Goal: Information Seeking & Learning: Understand process/instructions

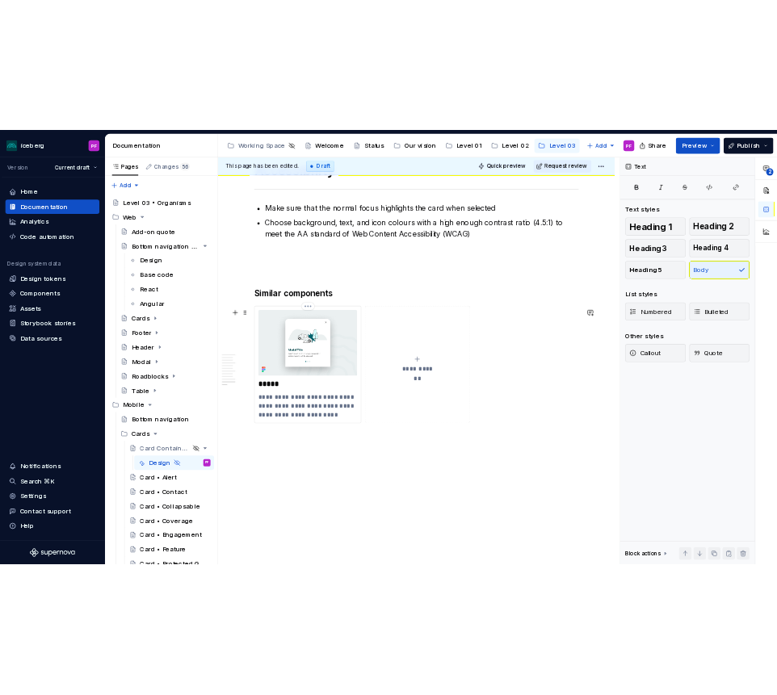
scroll to position [3826, 0]
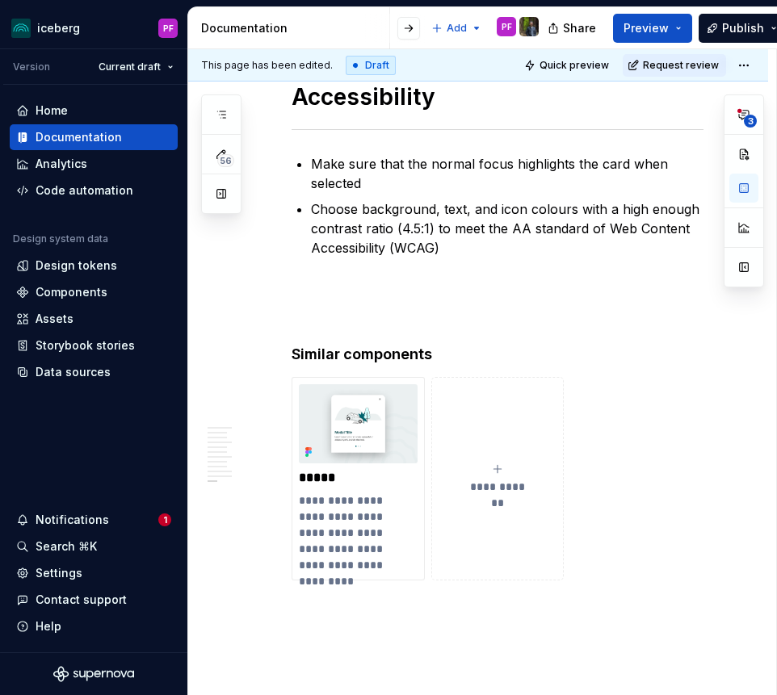
type textarea "*"
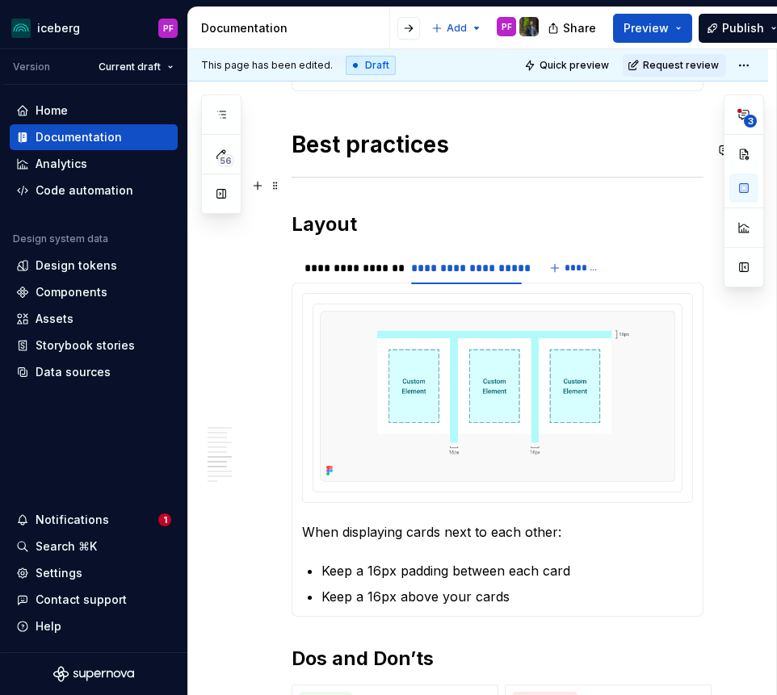
scroll to position [2318, 0]
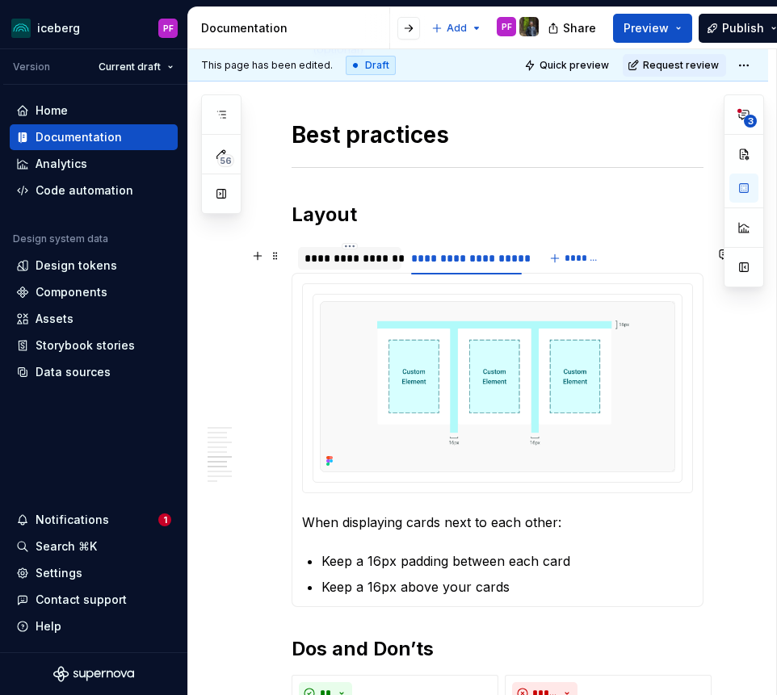
click at [346, 266] on div "**********" at bounding box center [349, 258] width 90 height 16
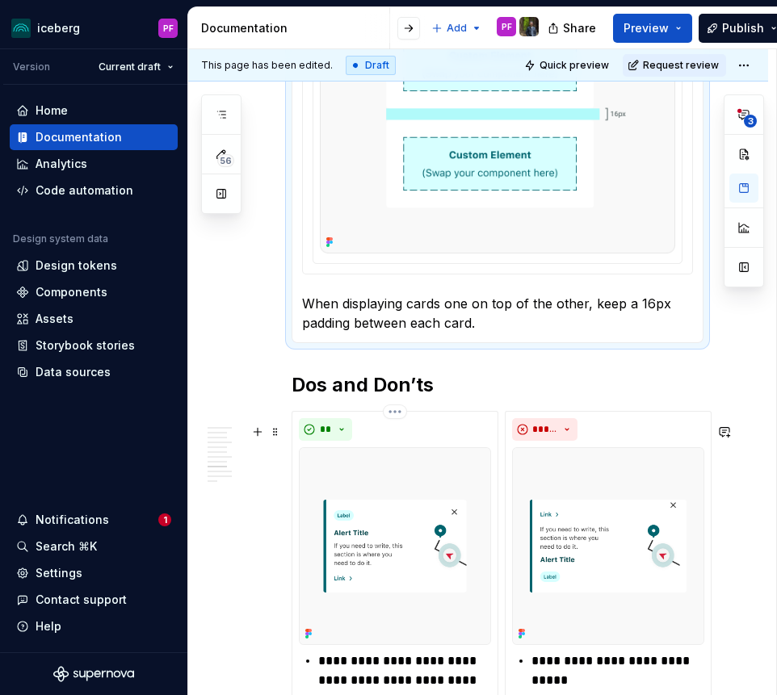
scroll to position [2619, 0]
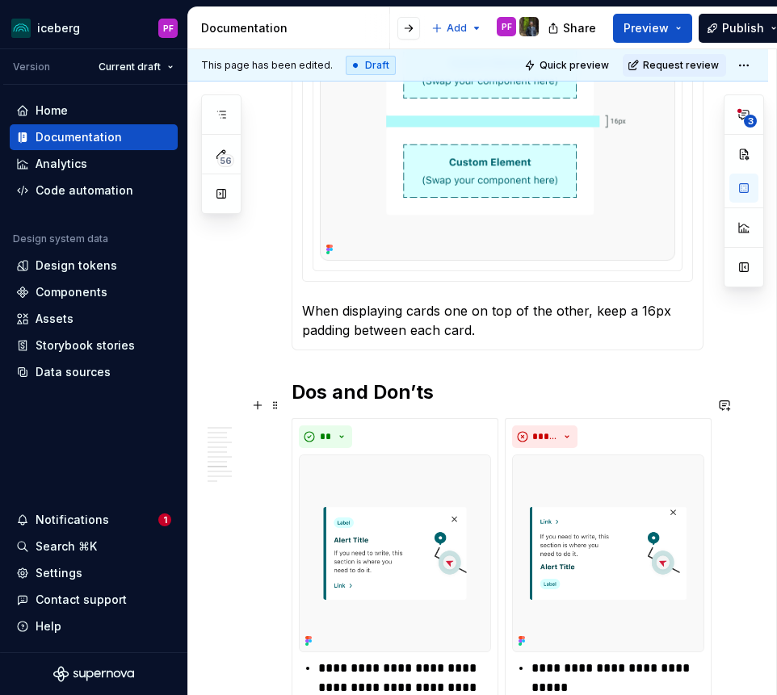
click at [295, 397] on h2 "Dos and Don’ts" at bounding box center [497, 392] width 412 height 26
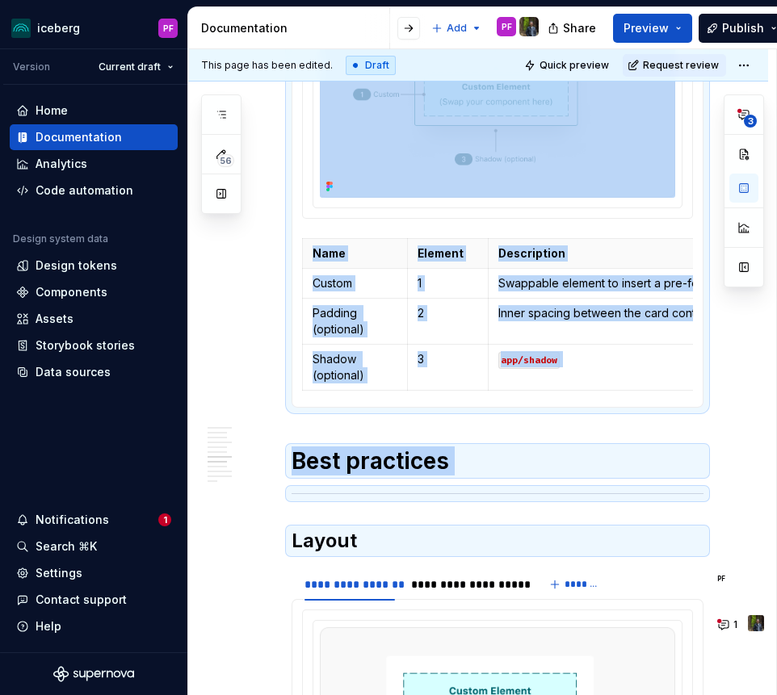
drag, startPoint x: 296, startPoint y: 118, endPoint x: 362, endPoint y: 118, distance: 66.2
click at [362, 118] on div "**********" at bounding box center [497, 373] width 412 height 4053
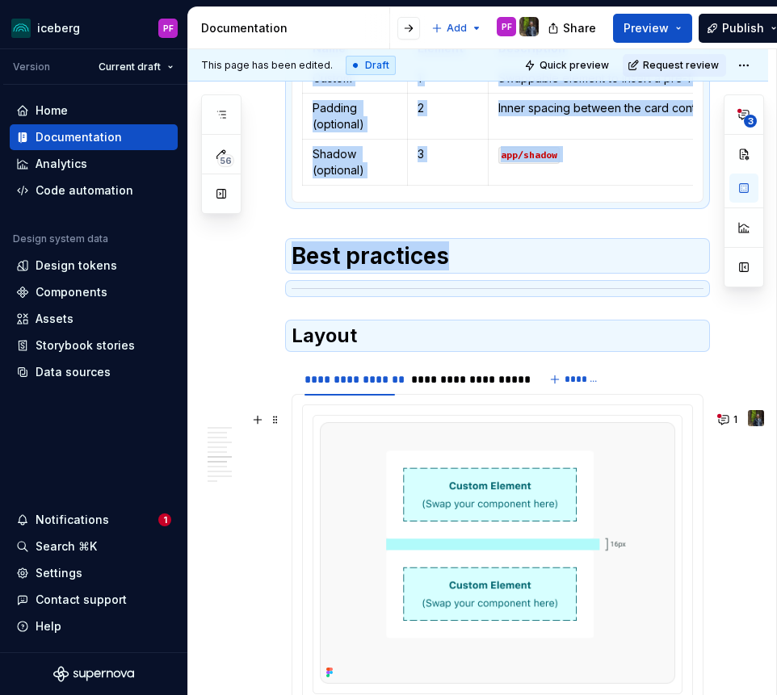
scroll to position [2213, 0]
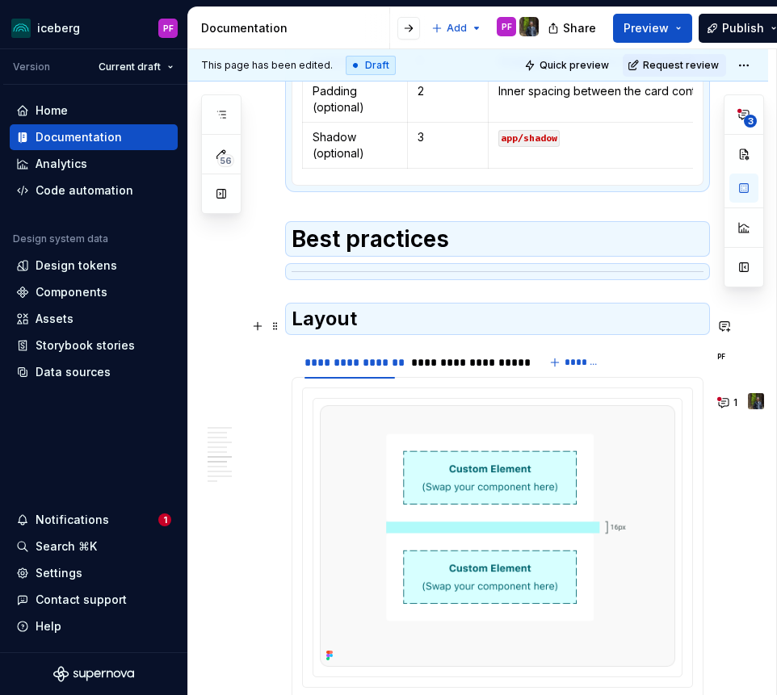
click at [361, 341] on div "**********" at bounding box center [497, 151] width 412 height 4053
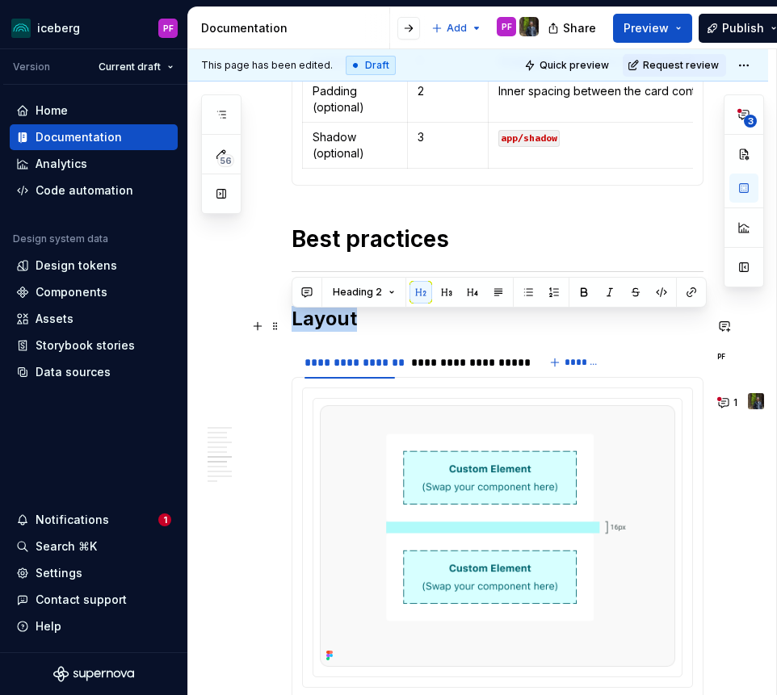
drag, startPoint x: 358, startPoint y: 325, endPoint x: 296, endPoint y: 325, distance: 62.2
click at [296, 325] on h2 "Layout" at bounding box center [497, 319] width 412 height 26
copy h2 "Layout"
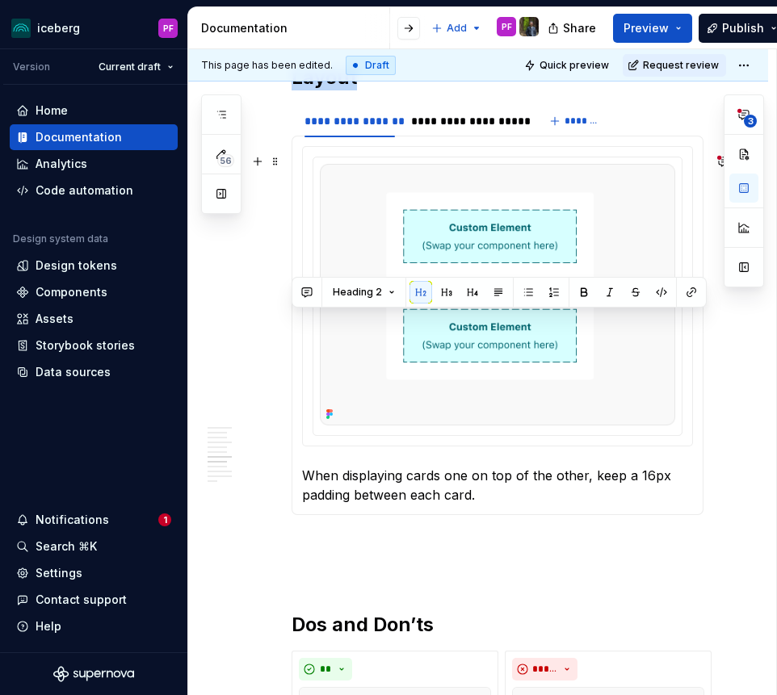
scroll to position [2460, 0]
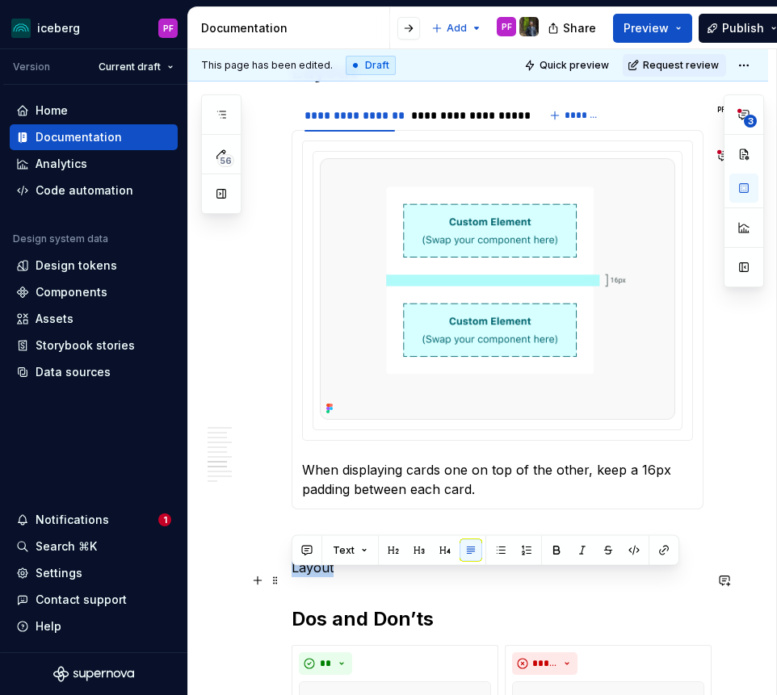
drag, startPoint x: 341, startPoint y: 583, endPoint x: 289, endPoint y: 583, distance: 52.5
click at [390, 551] on button "button" at bounding box center [393, 550] width 23 height 23
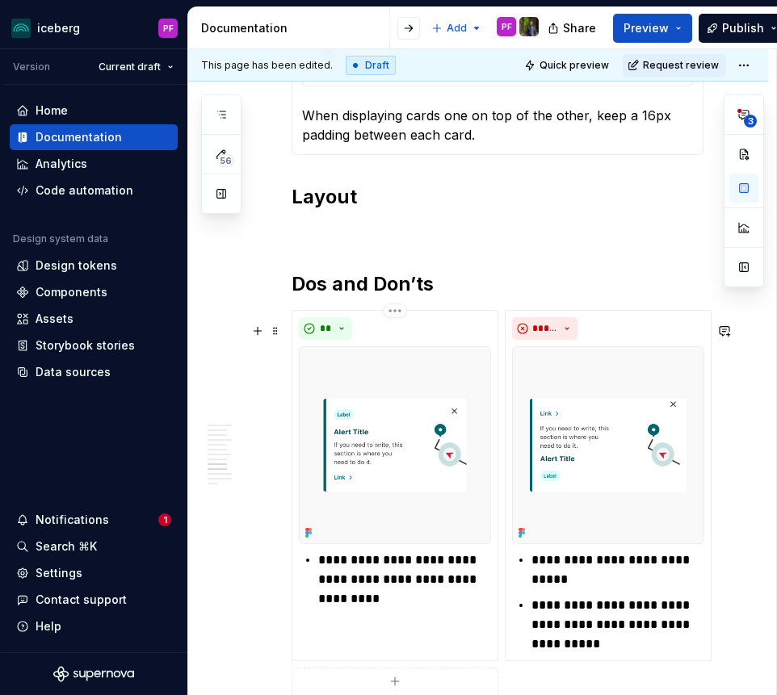
scroll to position [2798, 0]
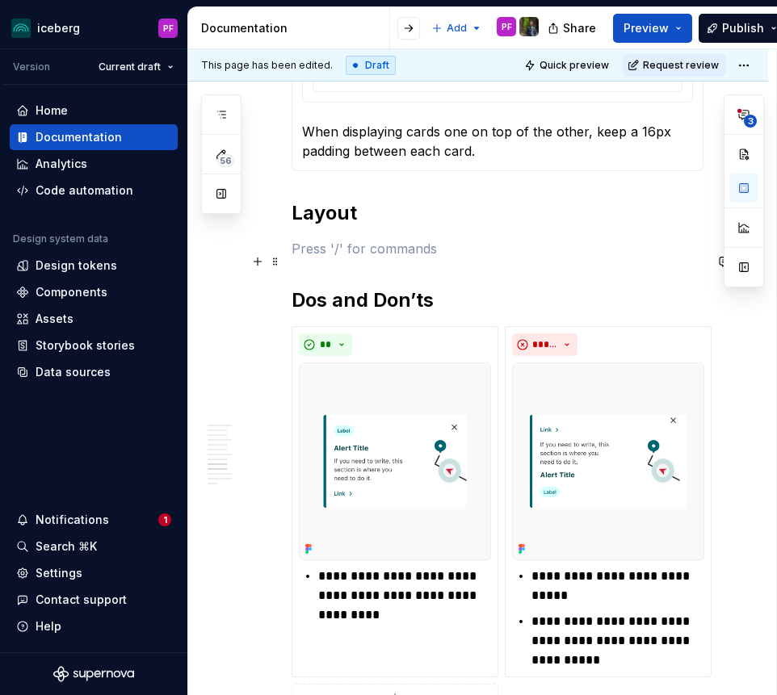
click at [328, 258] on p at bounding box center [497, 248] width 412 height 19
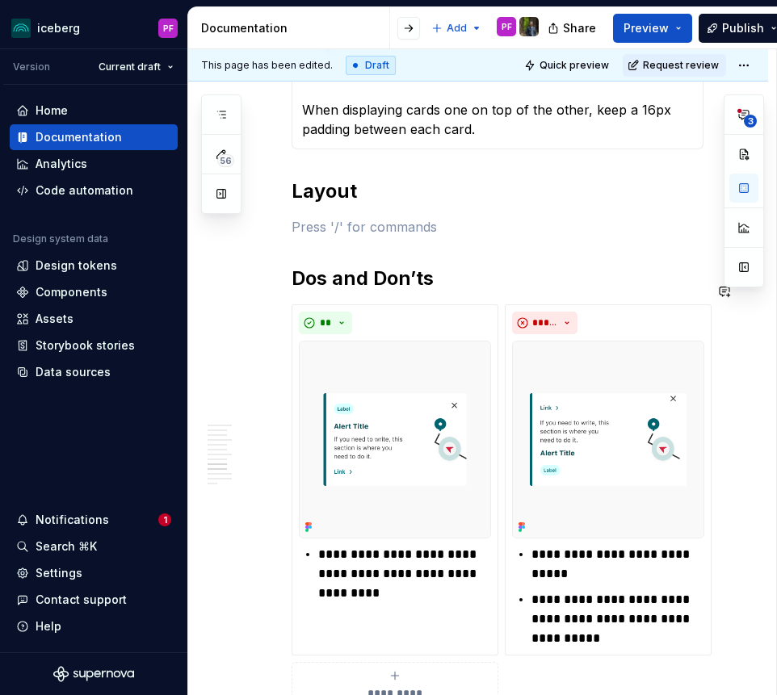
scroll to position [2821, 0]
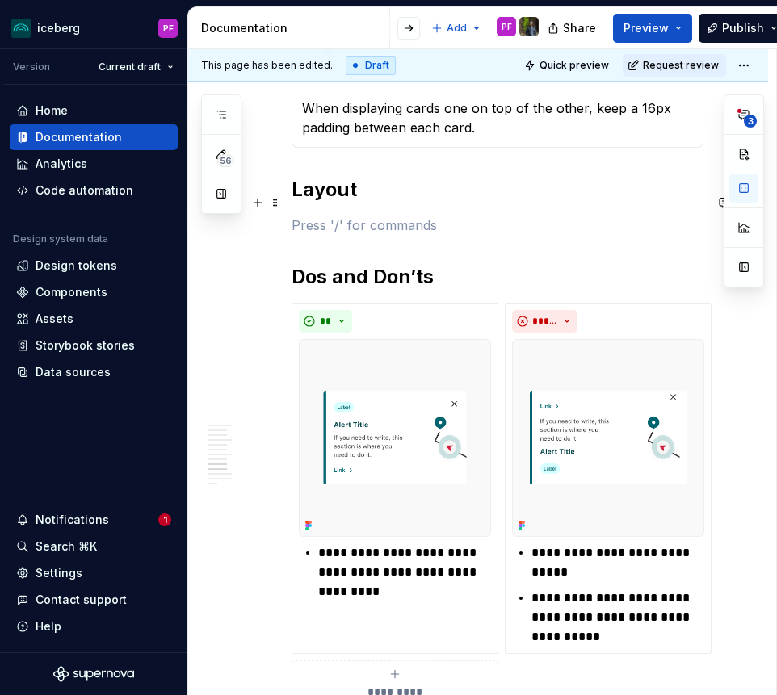
click at [333, 202] on h2 "Layout" at bounding box center [497, 190] width 412 height 26
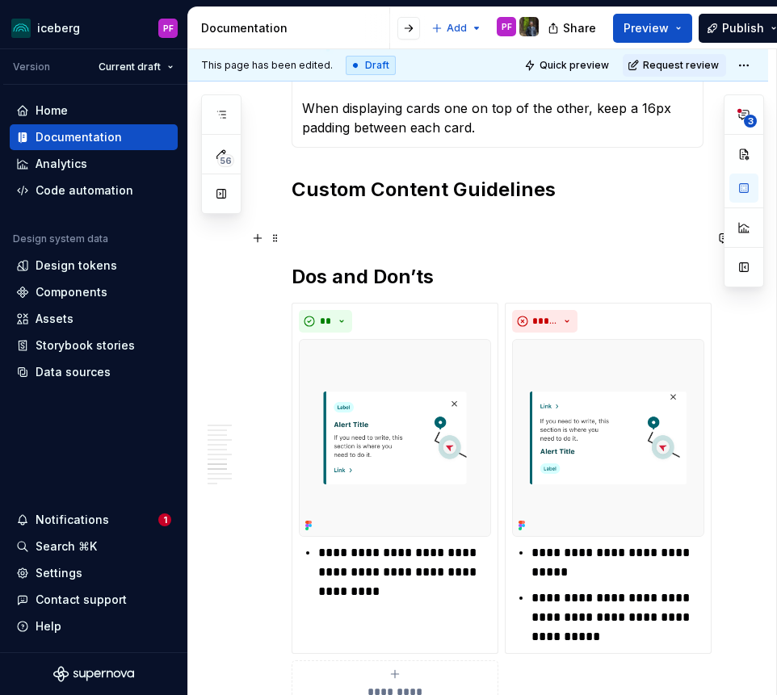
click at [356, 235] on p at bounding box center [497, 225] width 412 height 19
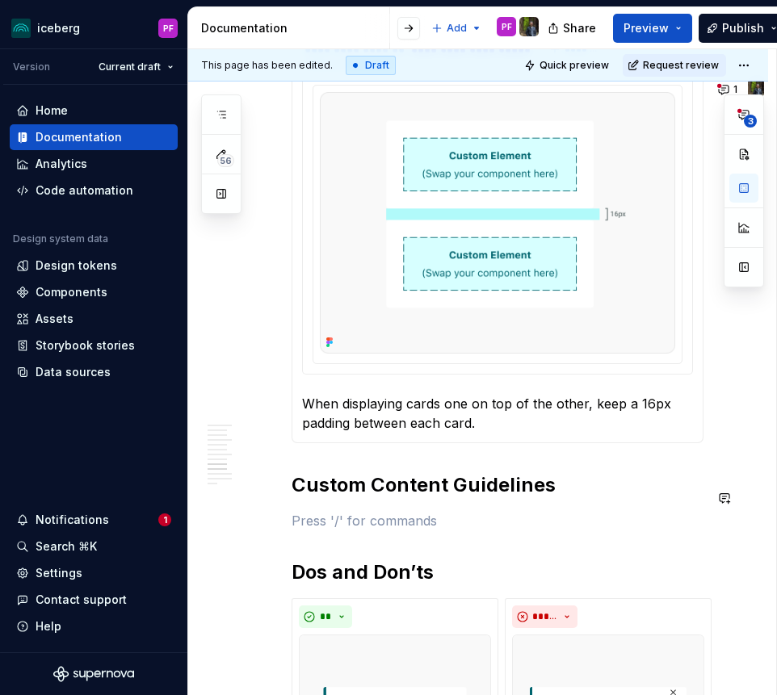
scroll to position [2539, 0]
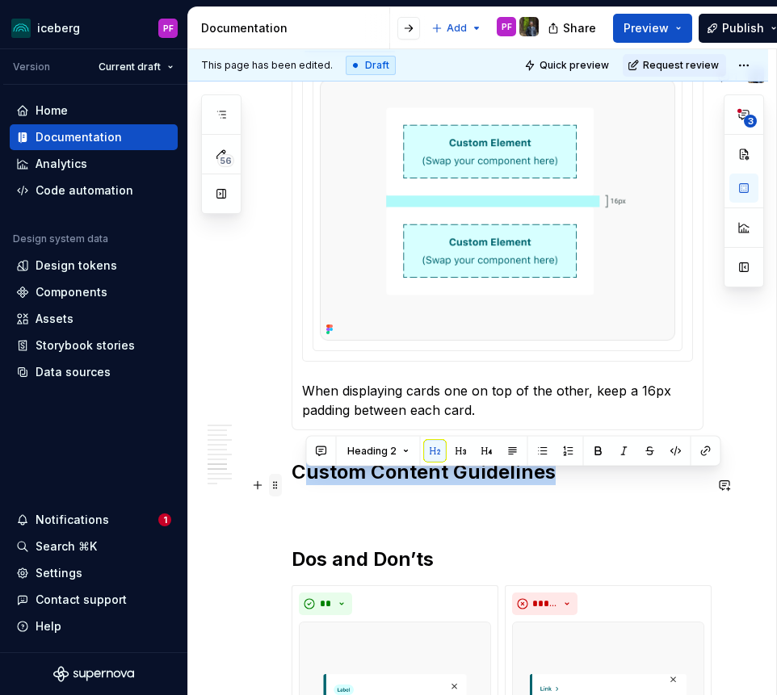
drag, startPoint x: 550, startPoint y: 484, endPoint x: 272, endPoint y: 488, distance: 277.7
copy h2 "Custom Content Guidelines"
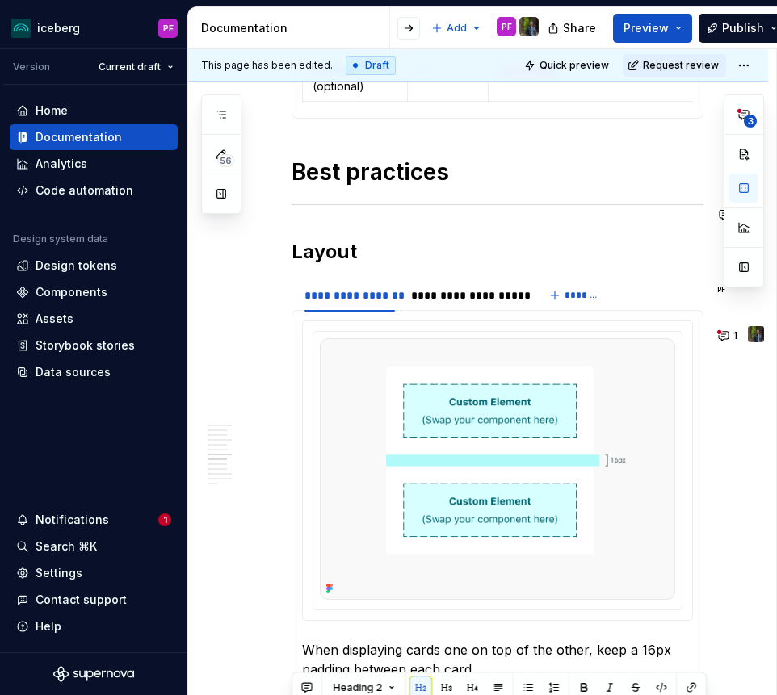
scroll to position [2261, 0]
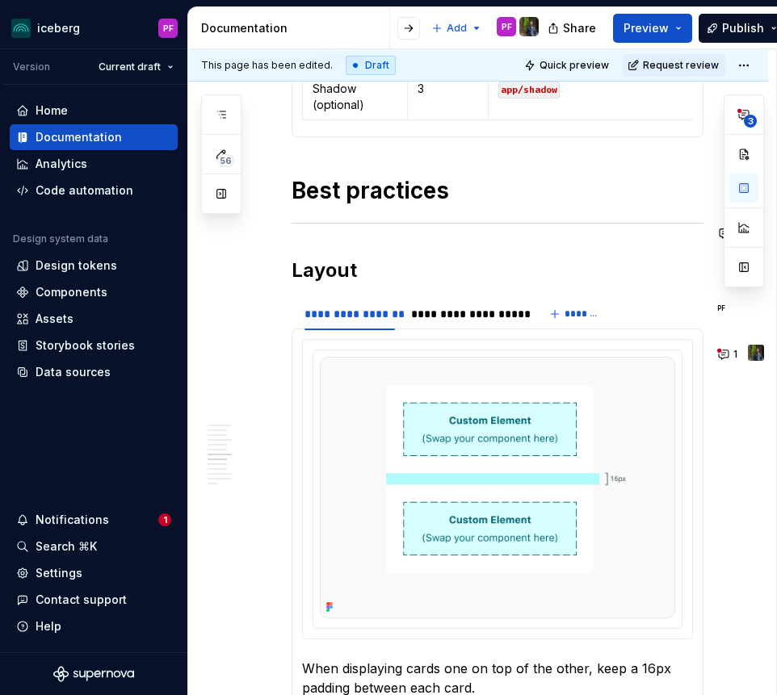
click at [316, 244] on div "**********" at bounding box center [497, 112] width 412 height 4073
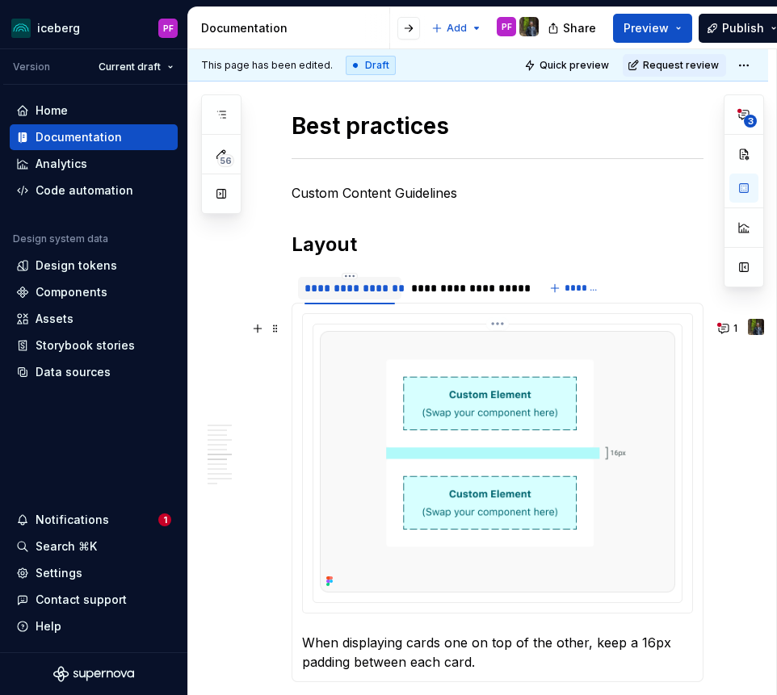
scroll to position [2345, 0]
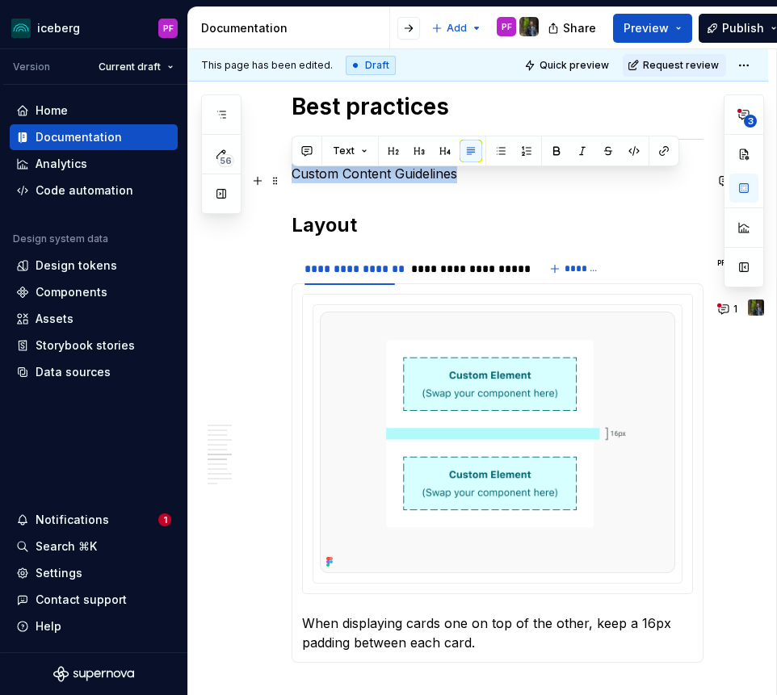
drag, startPoint x: 439, startPoint y: 189, endPoint x: 294, endPoint y: 186, distance: 145.3
click at [294, 183] on p "Custom Content Guidelines" at bounding box center [497, 173] width 412 height 19
click at [397, 153] on button "button" at bounding box center [393, 151] width 23 height 23
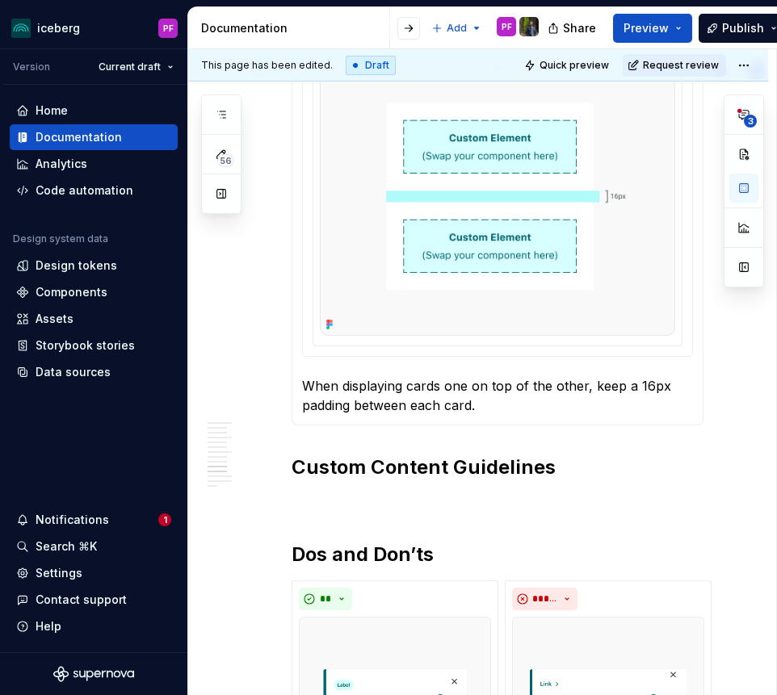
scroll to position [2649, 0]
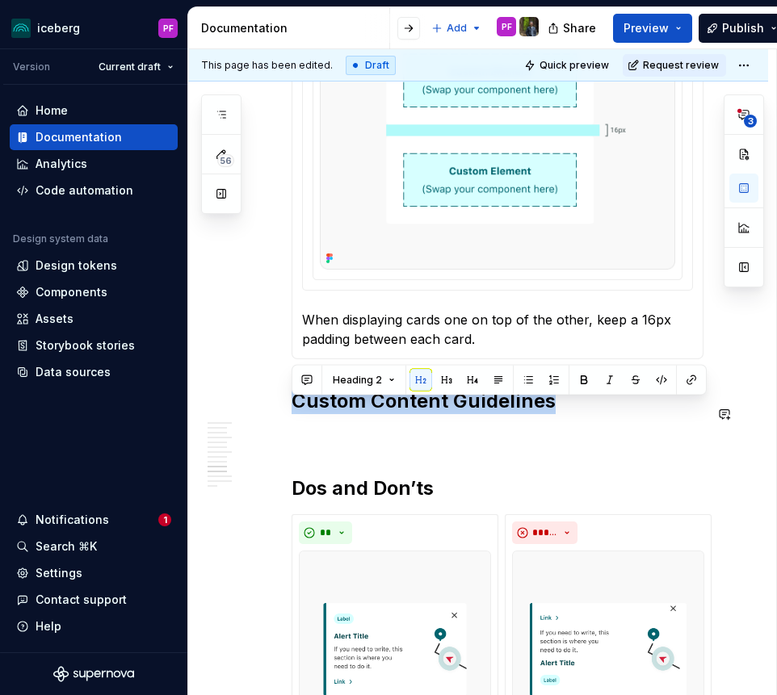
drag, startPoint x: 529, startPoint y: 401, endPoint x: 295, endPoint y: 395, distance: 234.2
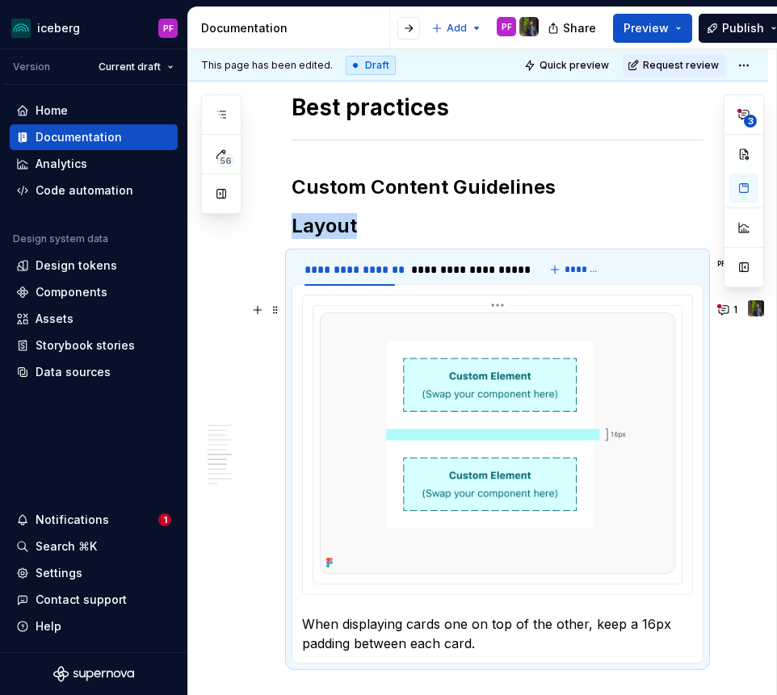
scroll to position [2346, 0]
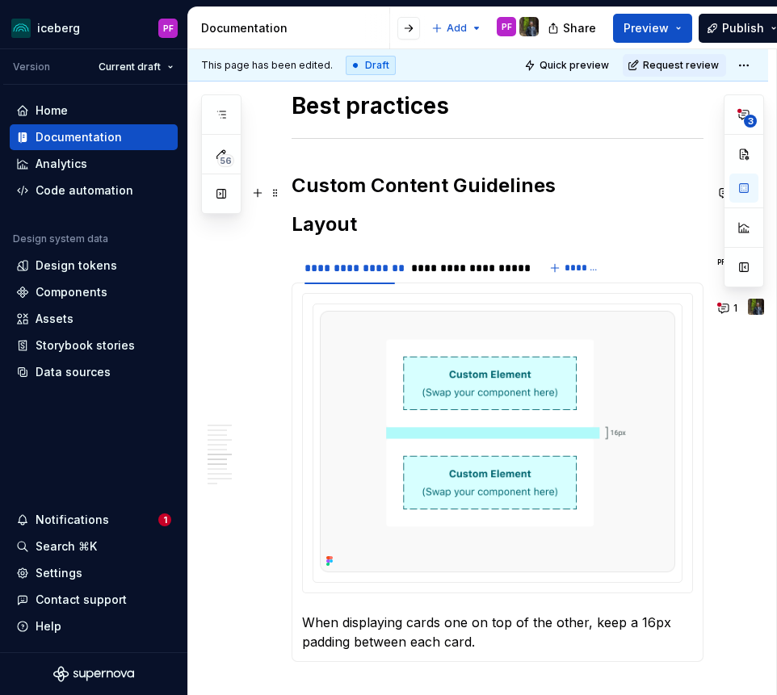
click at [559, 195] on h2 "Custom Content Guidelines" at bounding box center [497, 186] width 412 height 26
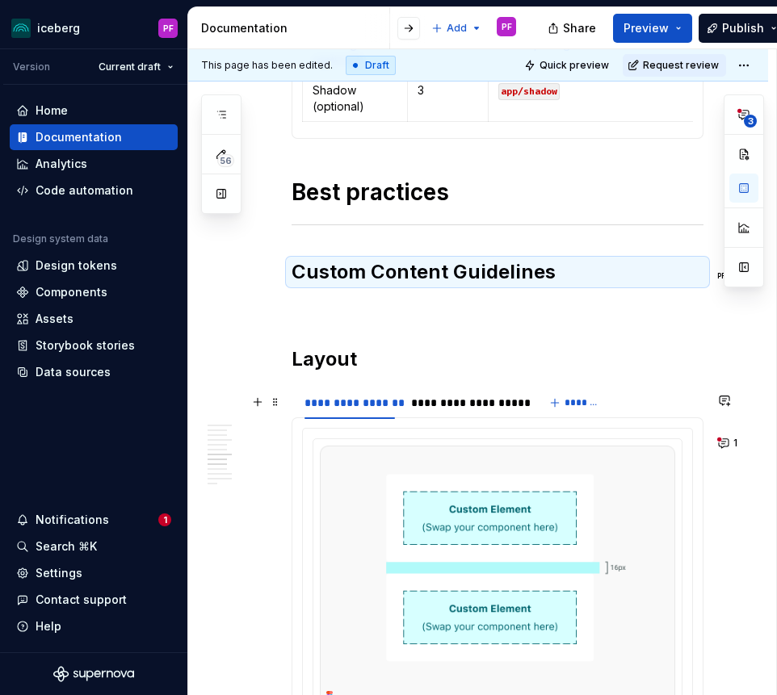
scroll to position [2255, 0]
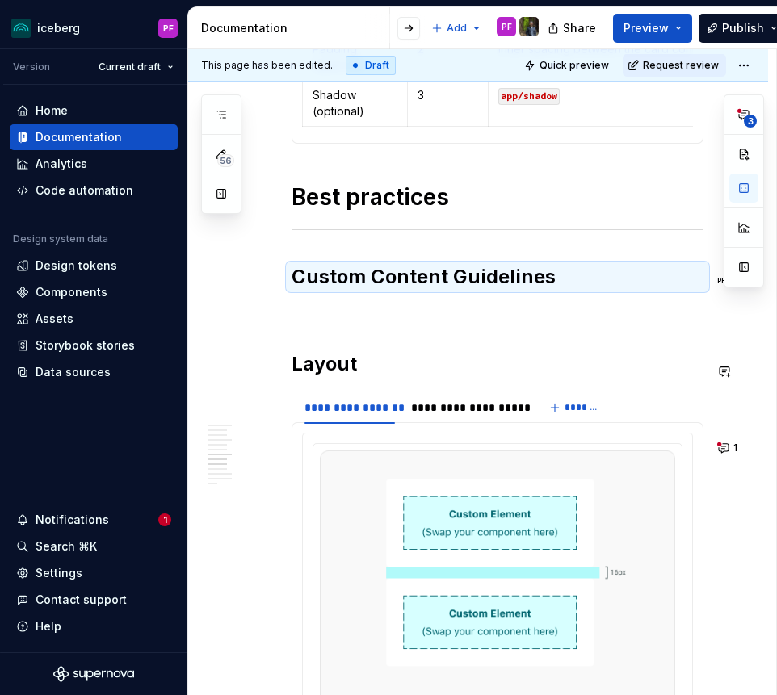
click at [362, 330] on div "**********" at bounding box center [497, 138] width 412 height 4111
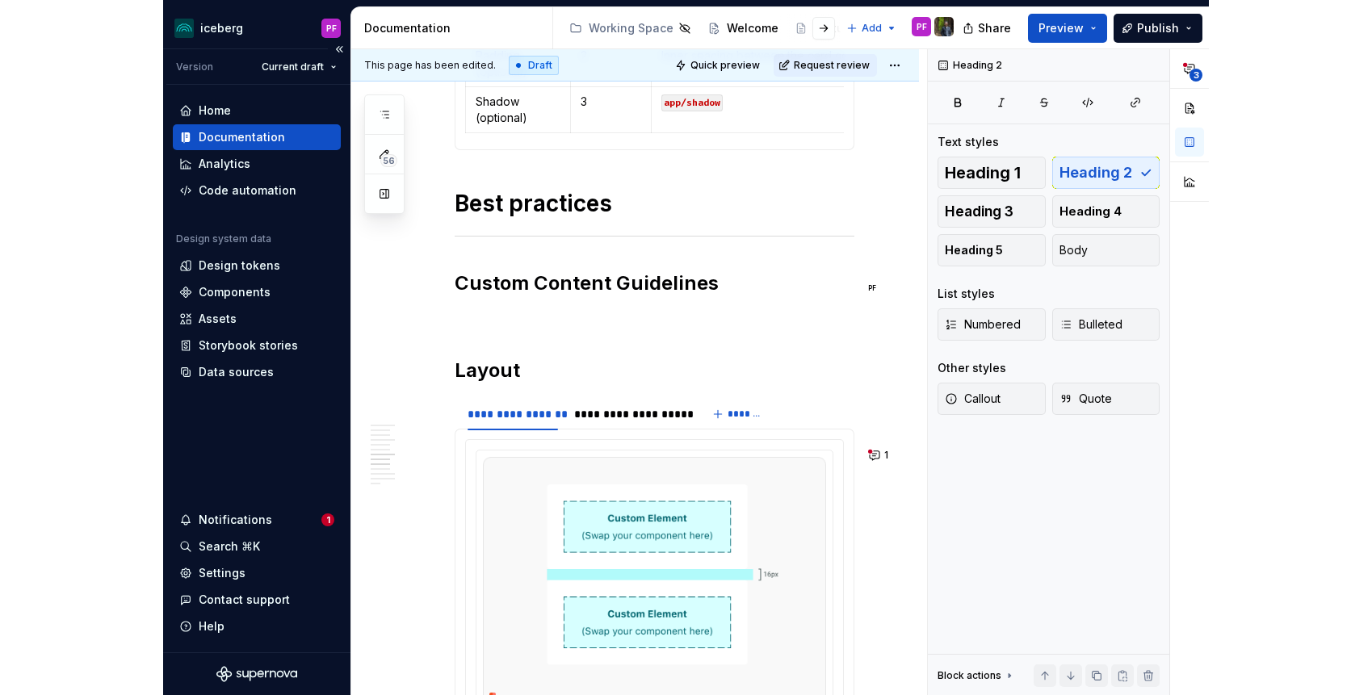
scroll to position [2192, 0]
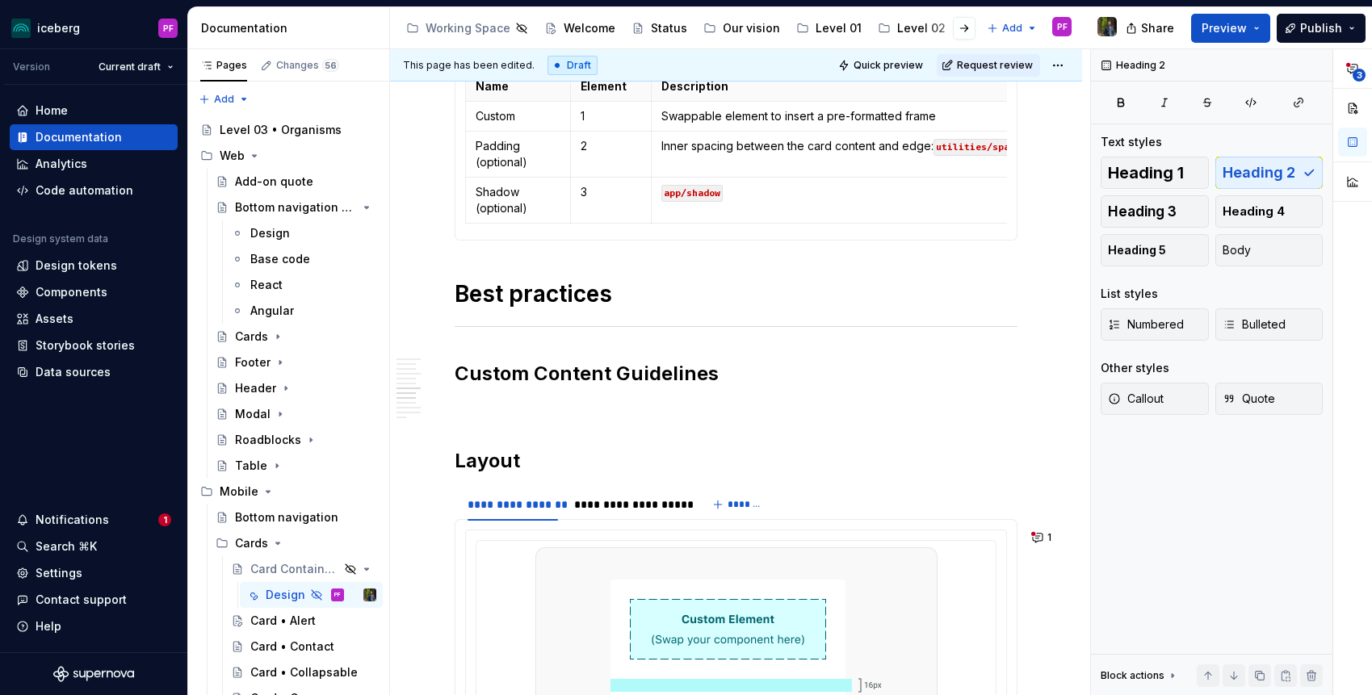
type textarea "*"
